Goal: Task Accomplishment & Management: Use online tool/utility

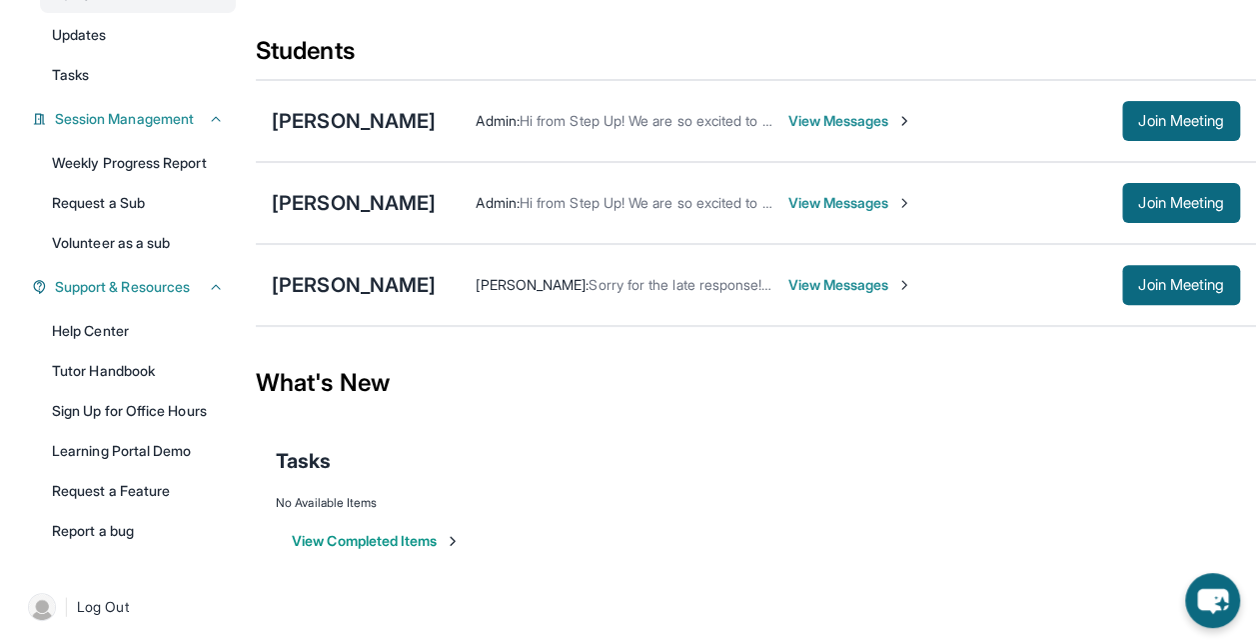
scroll to position [214, 0]
click at [406, 546] on button "View Completed Items" at bounding box center [376, 542] width 169 height 20
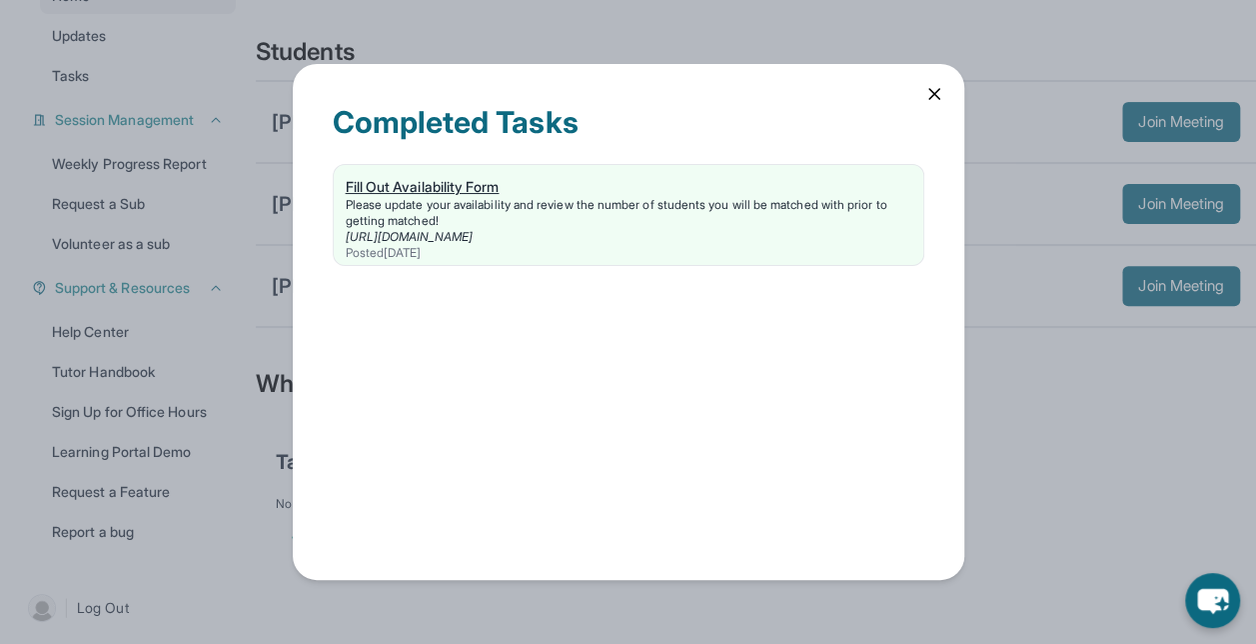
click at [509, 223] on div "Please update your availability and review the number of students you will be m…" at bounding box center [629, 213] width 566 height 32
click at [610, 198] on div "Please update your availability and review the number of students you will be m…" at bounding box center [629, 213] width 566 height 32
click at [850, 190] on div "Fill Out Availability Form" at bounding box center [629, 187] width 566 height 20
click at [930, 98] on icon at bounding box center [934, 94] width 20 height 20
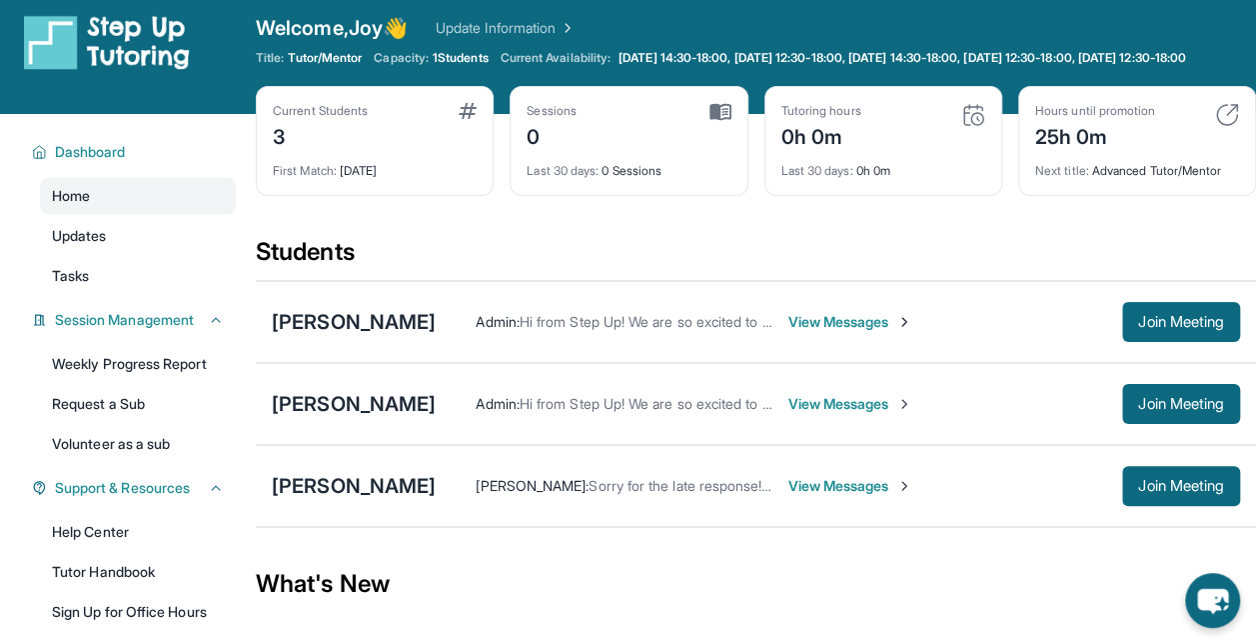
scroll to position [0, 0]
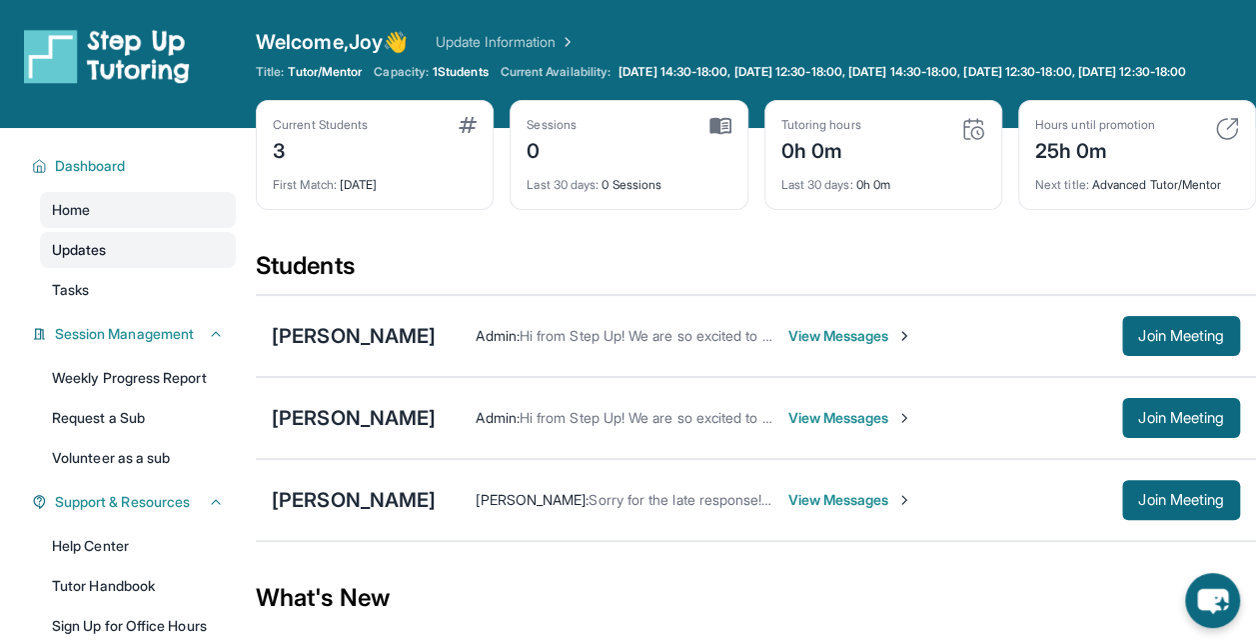
click at [162, 268] on link "Updates" at bounding box center [138, 250] width 196 height 36
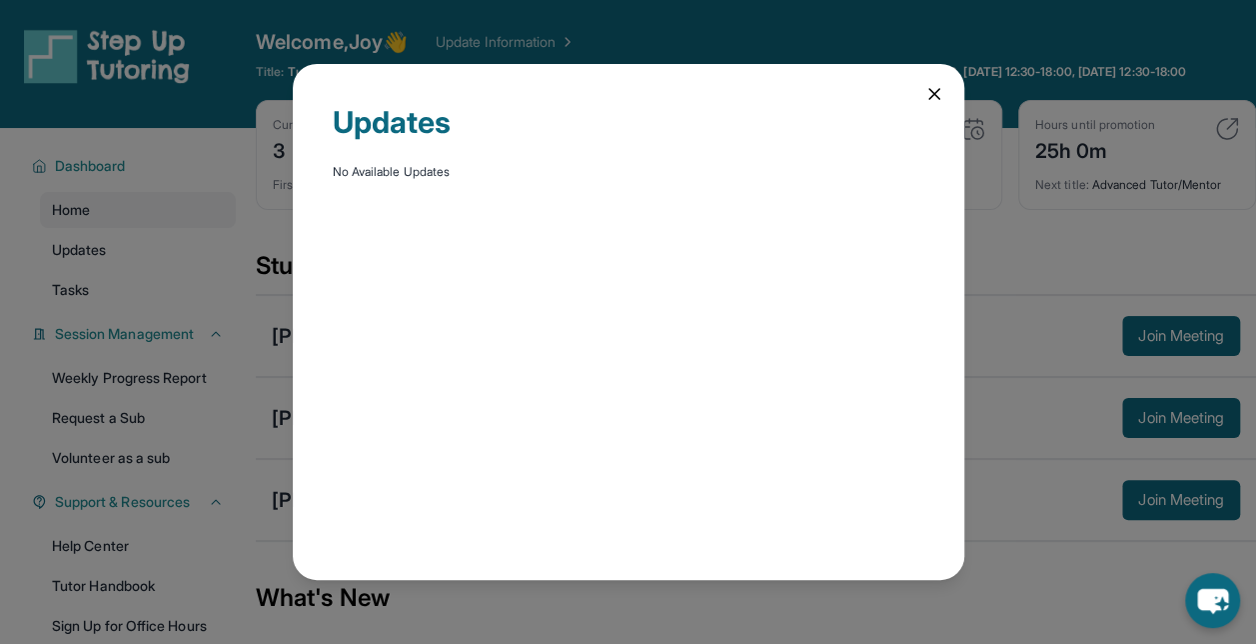
click at [931, 106] on div "Updates No Available Updates" at bounding box center [629, 321] width 672 height 515
click at [941, 96] on icon at bounding box center [934, 94] width 20 height 20
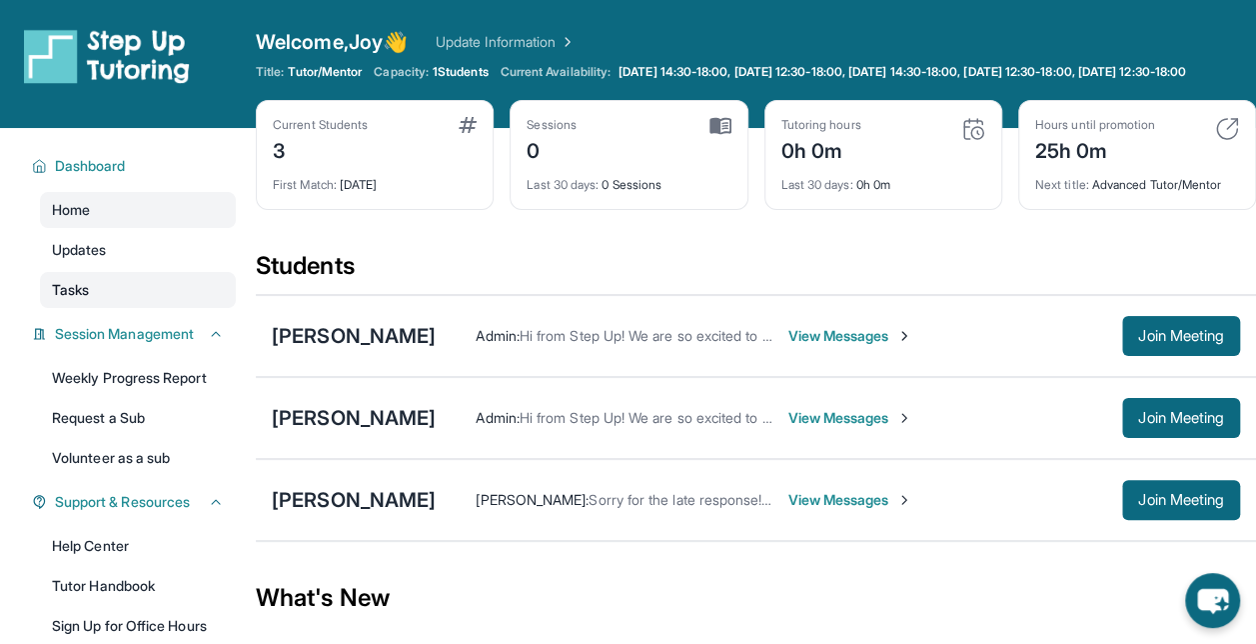
click at [163, 296] on link "Tasks" at bounding box center [138, 290] width 196 height 36
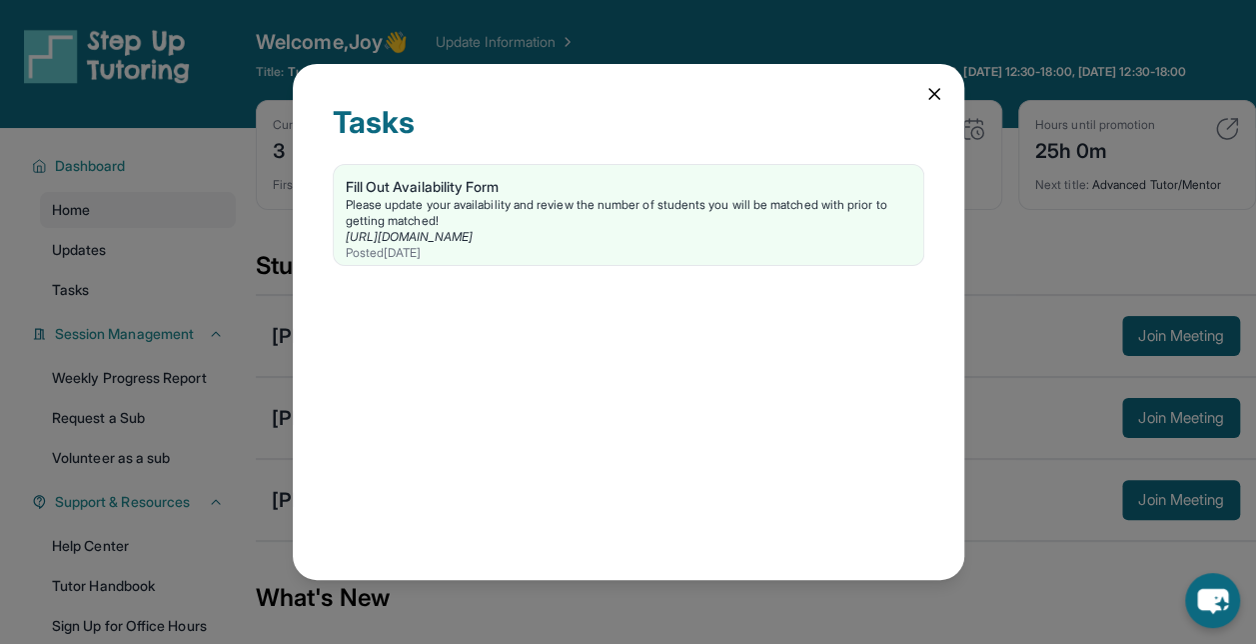
click at [933, 93] on icon at bounding box center [934, 94] width 10 height 10
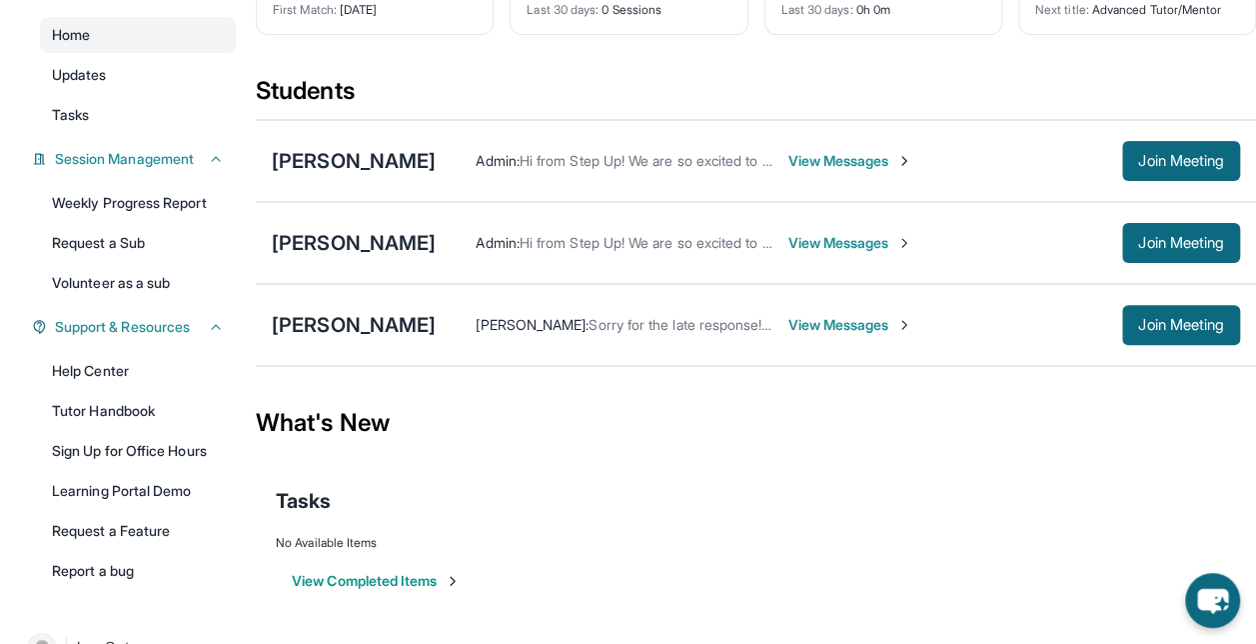
scroll to position [176, 0]
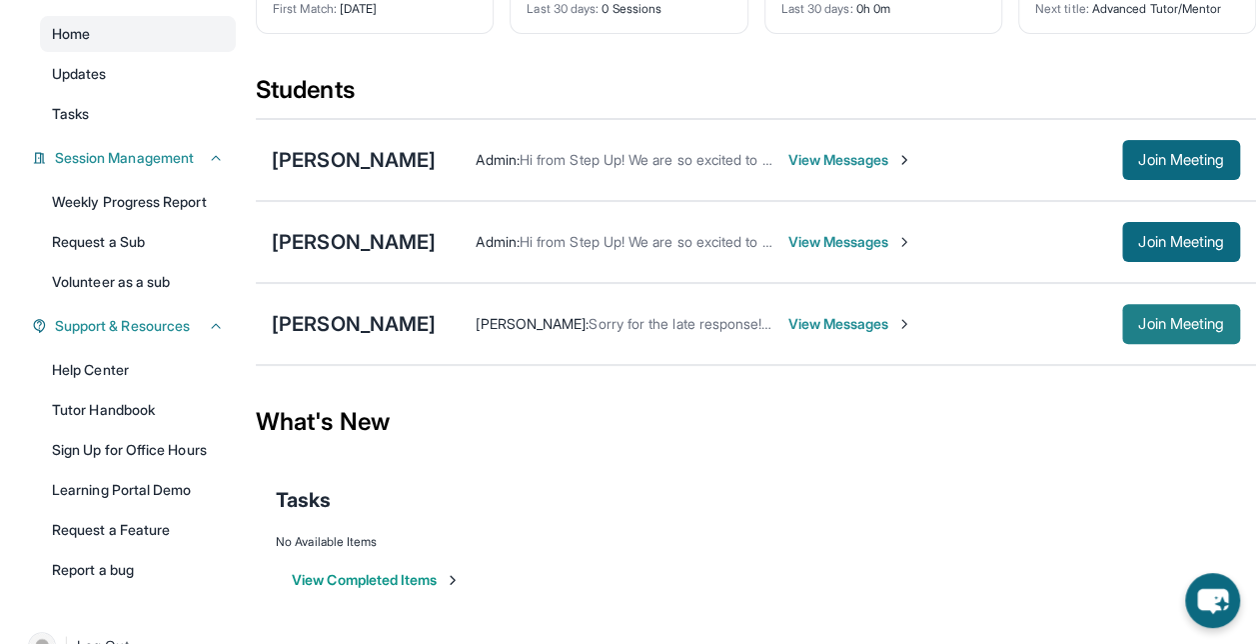
click at [1123, 340] on button "Join Meeting" at bounding box center [1181, 324] width 118 height 40
